Goal: Task Accomplishment & Management: Use online tool/utility

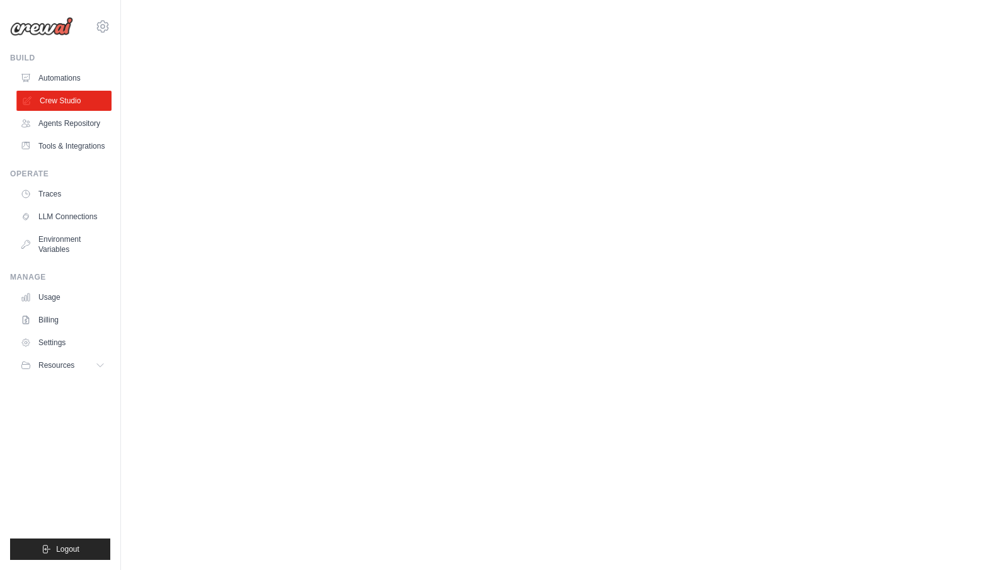
click at [64, 105] on link "Crew Studio" at bounding box center [63, 101] width 95 height 20
click at [251, 399] on body "[EMAIL_ADDRESS][DOMAIN_NAME] Settings Build Automations" at bounding box center [491, 285] width 983 height 570
click at [218, 149] on body "[EMAIL_ADDRESS][DOMAIN_NAME] Settings Build Automations" at bounding box center [491, 285] width 983 height 570
click at [367, 84] on body "[EMAIL_ADDRESS][DOMAIN_NAME] Settings Build Automations" at bounding box center [491, 285] width 983 height 570
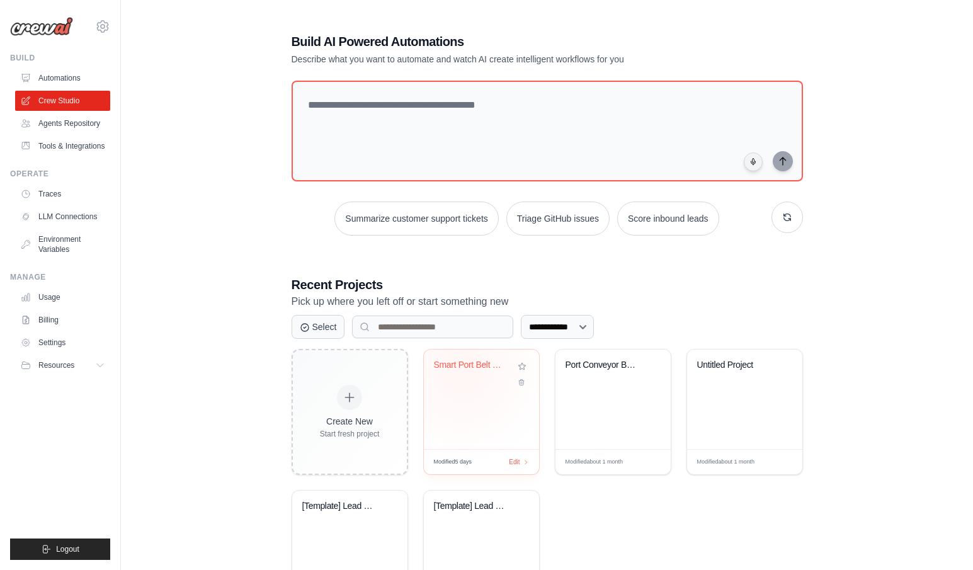
click at [461, 370] on div "Smart Port Belt Conveyor Control - ..." at bounding box center [472, 368] width 76 height 16
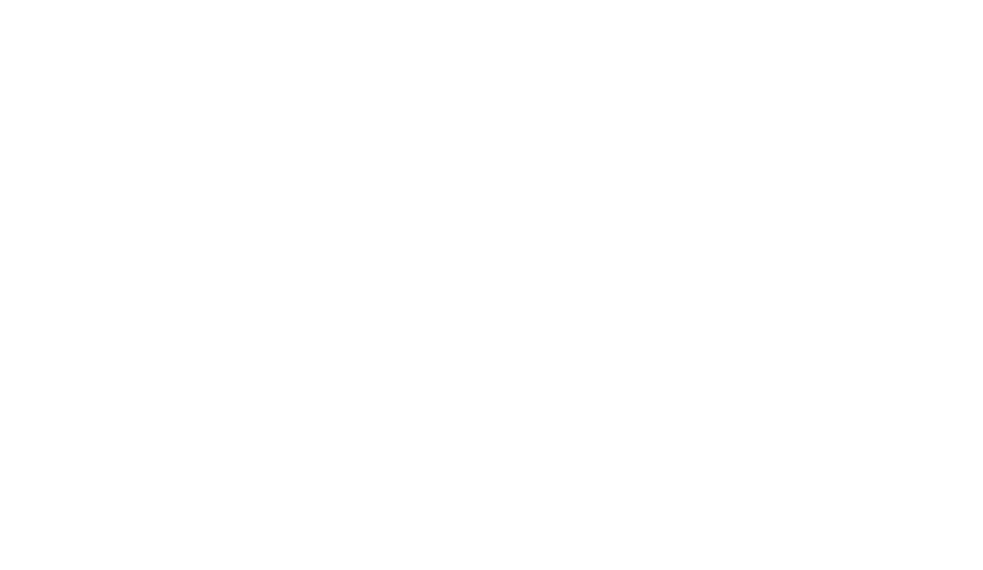
click at [430, 0] on html at bounding box center [491, 0] width 983 height 0
click at [456, 0] on html at bounding box center [491, 0] width 983 height 0
click at [539, 0] on html at bounding box center [491, 0] width 983 height 0
click at [455, 0] on html at bounding box center [491, 0] width 983 height 0
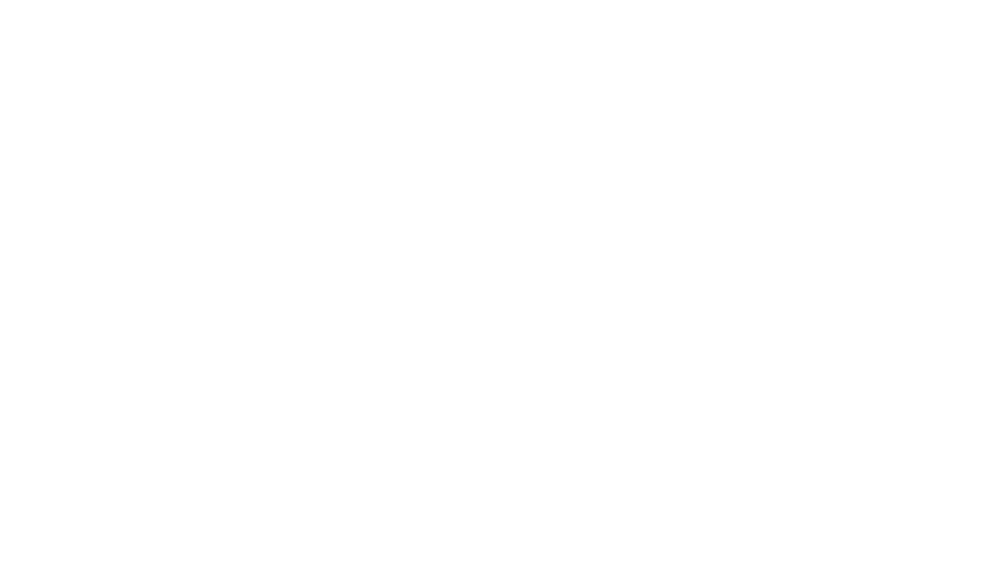
click at [447, 0] on html at bounding box center [491, 0] width 983 height 0
click at [28, 0] on html at bounding box center [491, 0] width 983 height 0
